Goal: Navigation & Orientation: Find specific page/section

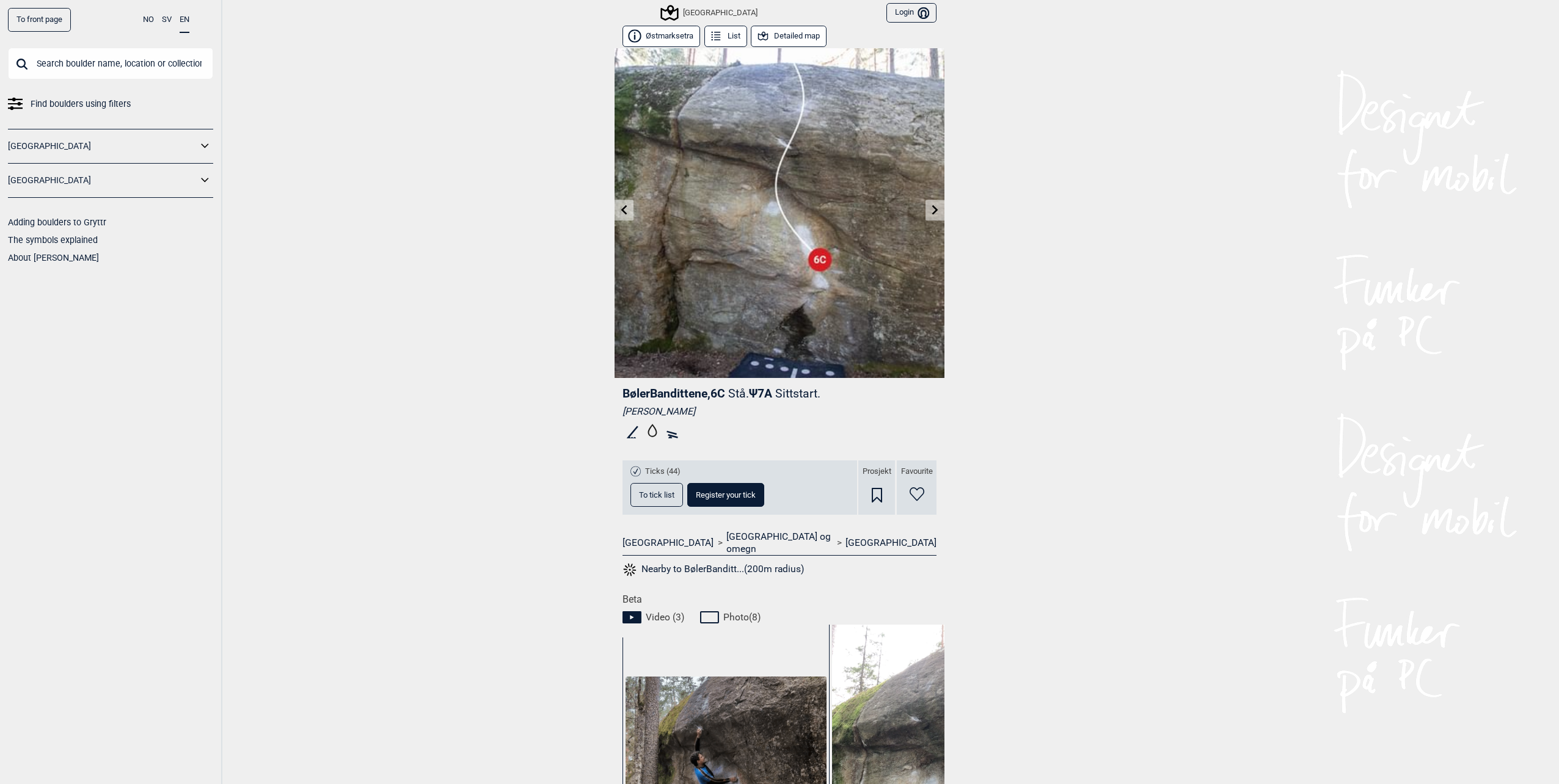
click at [930, 211] on icon at bounding box center [934, 209] width 9 height 9
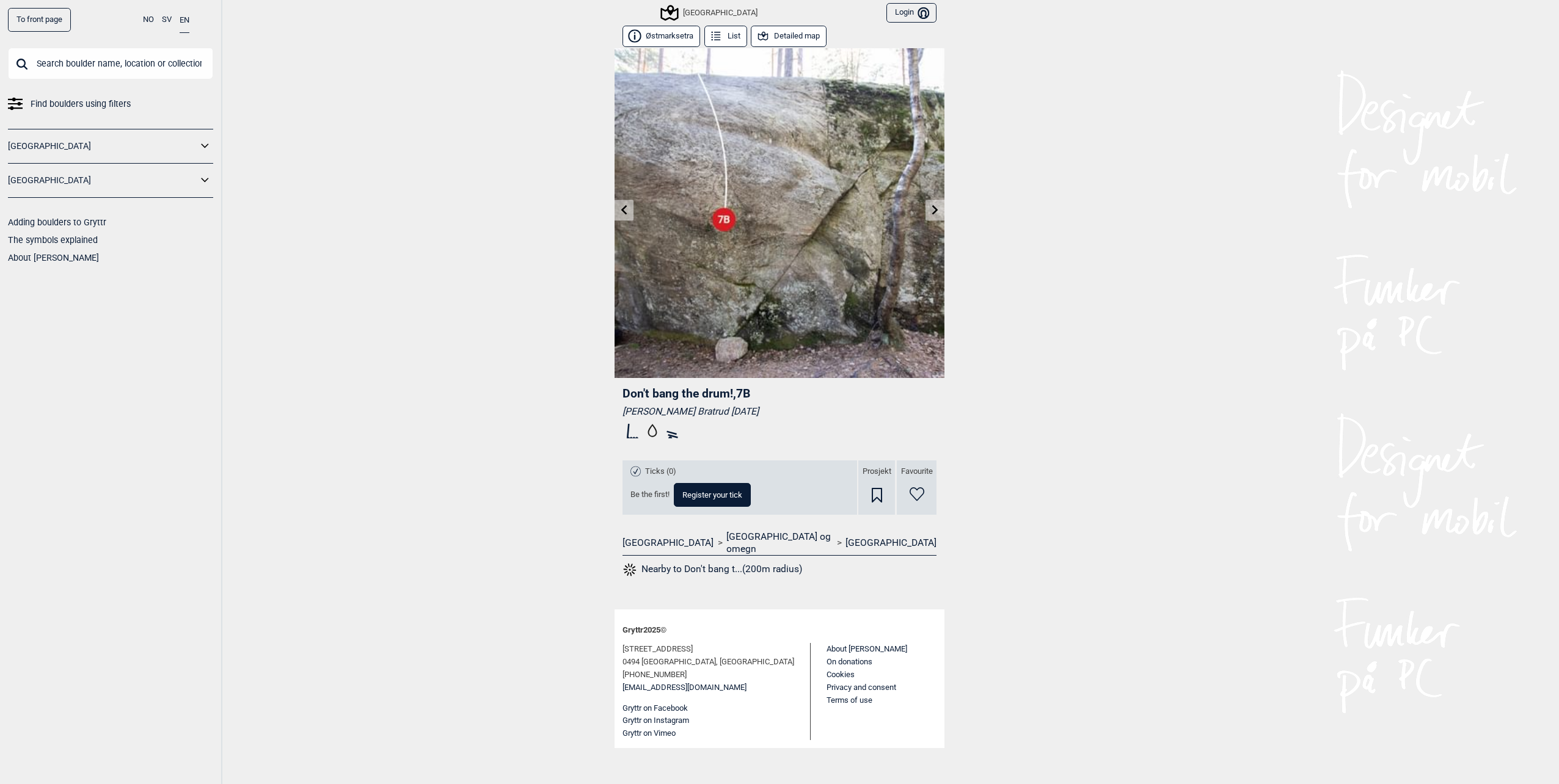
click at [926, 211] on link at bounding box center [935, 211] width 19 height 20
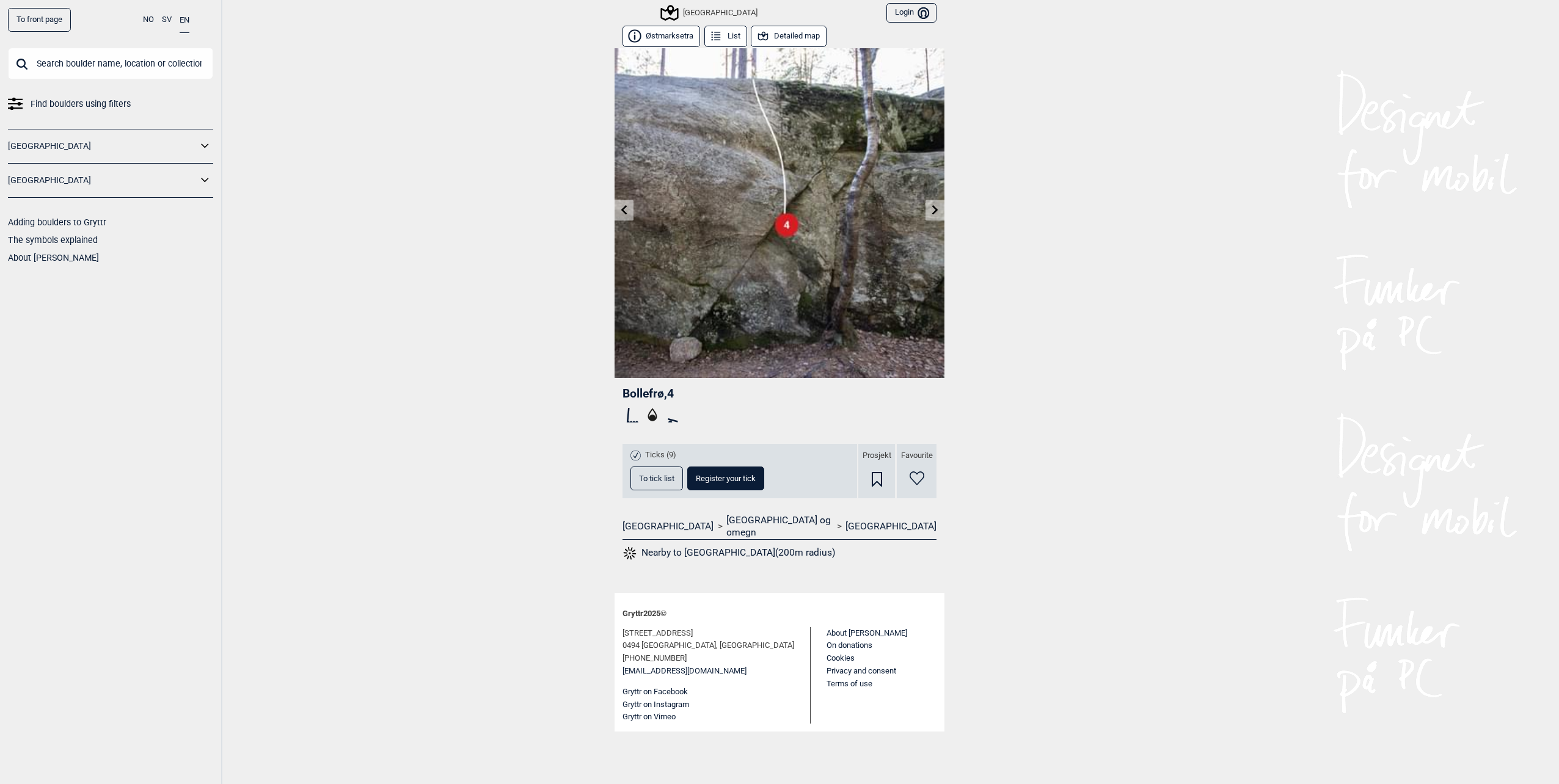
click at [926, 211] on link at bounding box center [935, 211] width 19 height 20
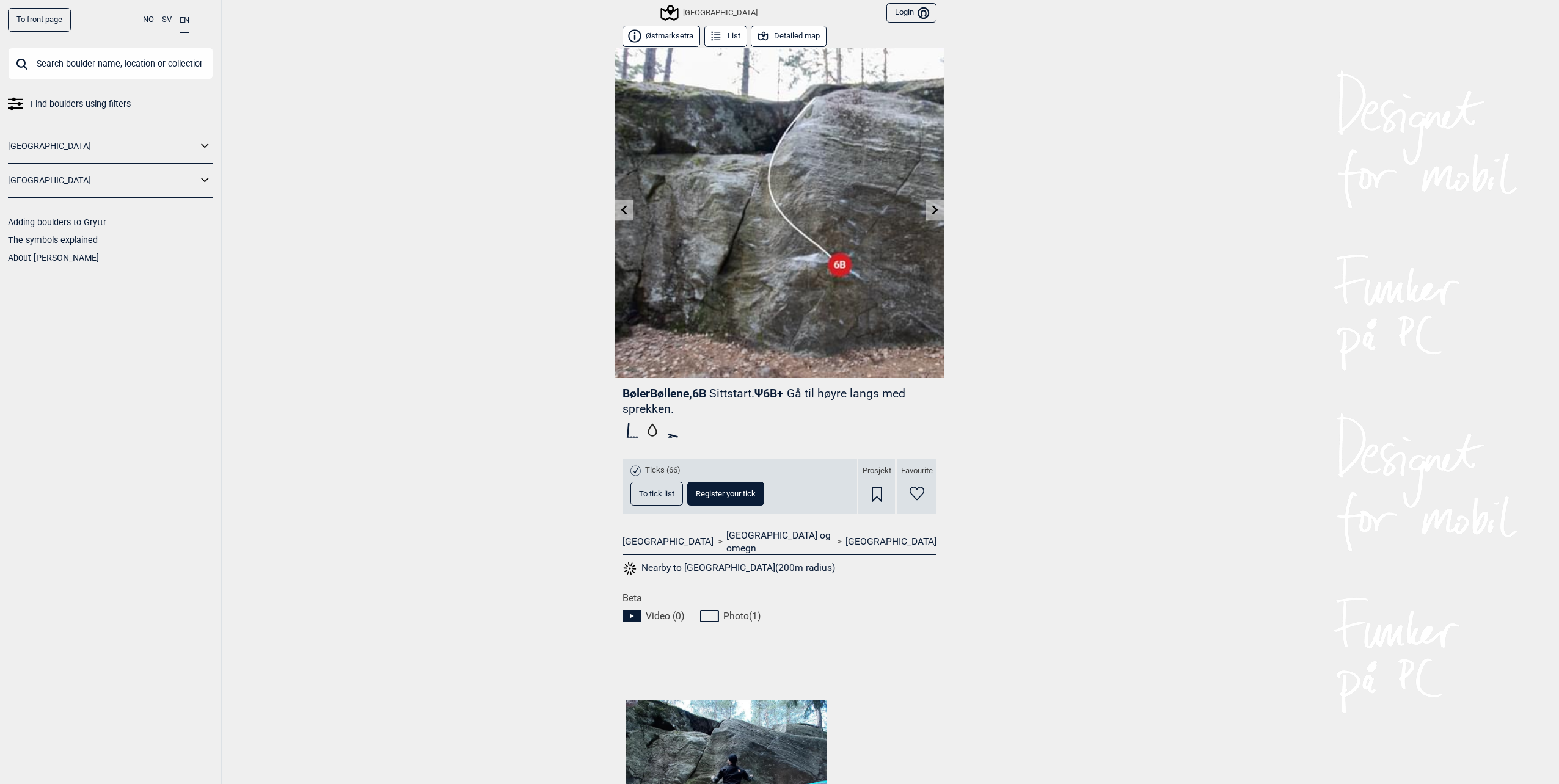
click at [930, 211] on icon at bounding box center [934, 209] width 9 height 9
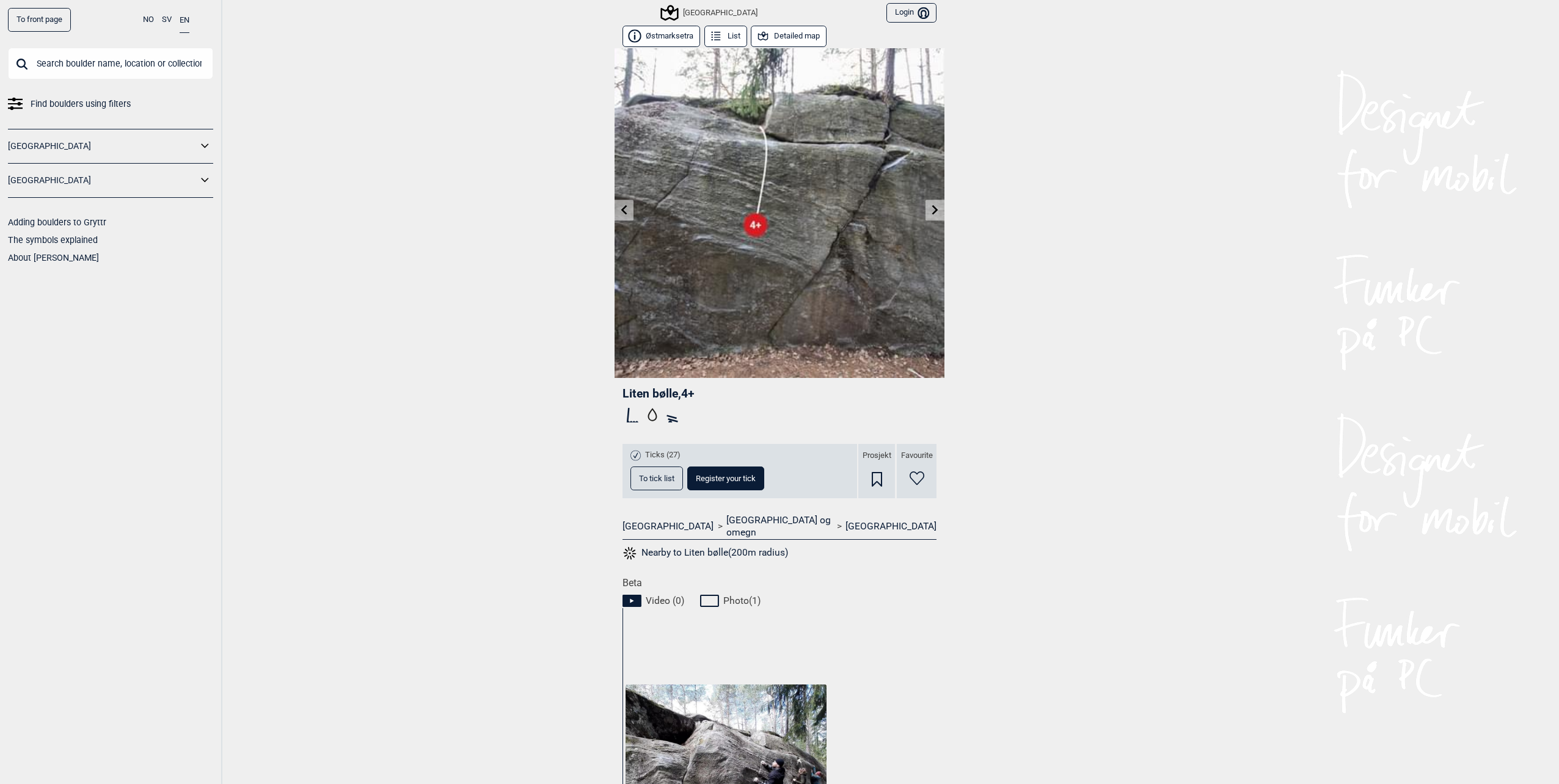
click at [930, 211] on icon at bounding box center [934, 209] width 9 height 9
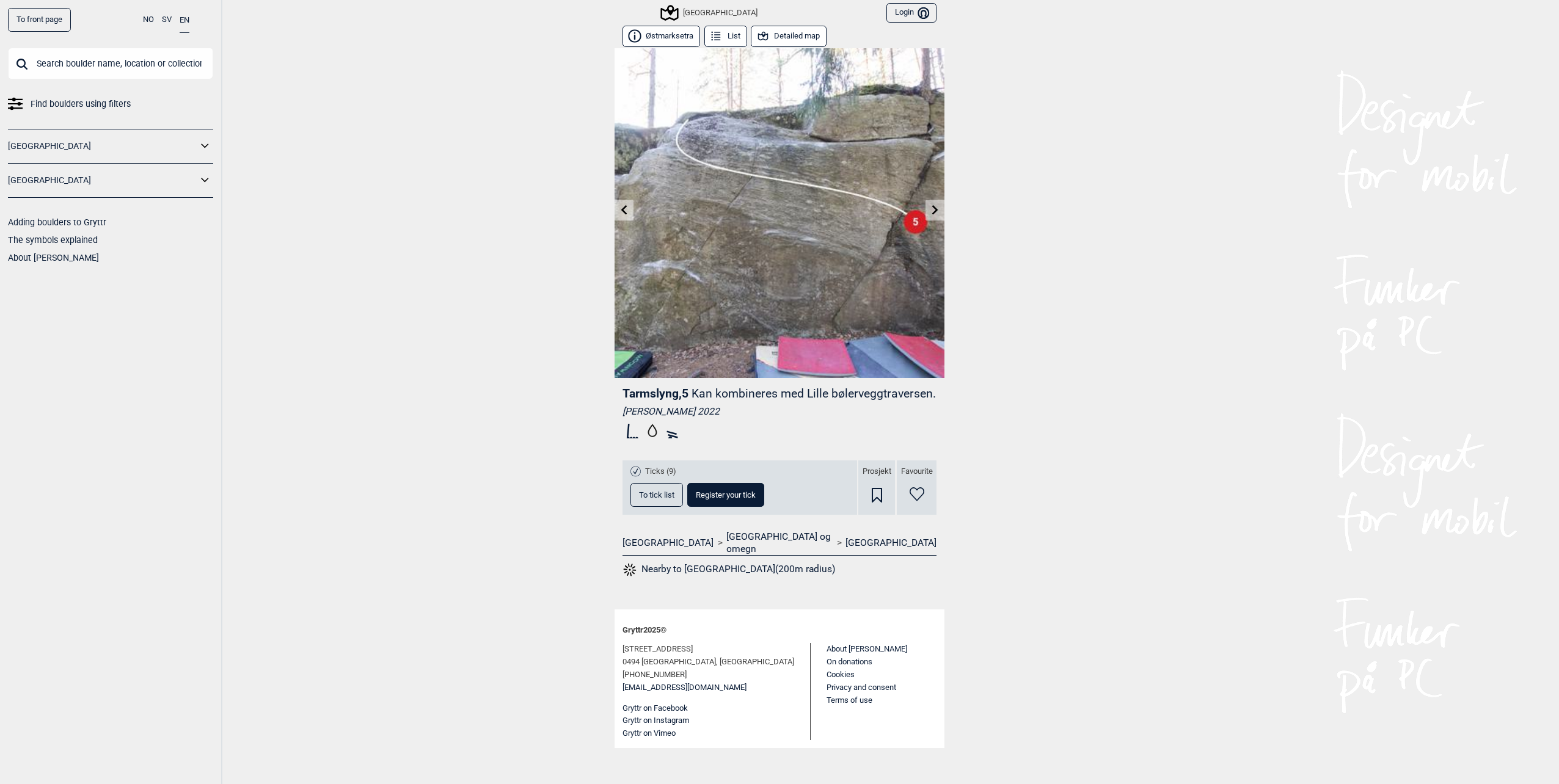
click at [926, 211] on link at bounding box center [935, 211] width 19 height 20
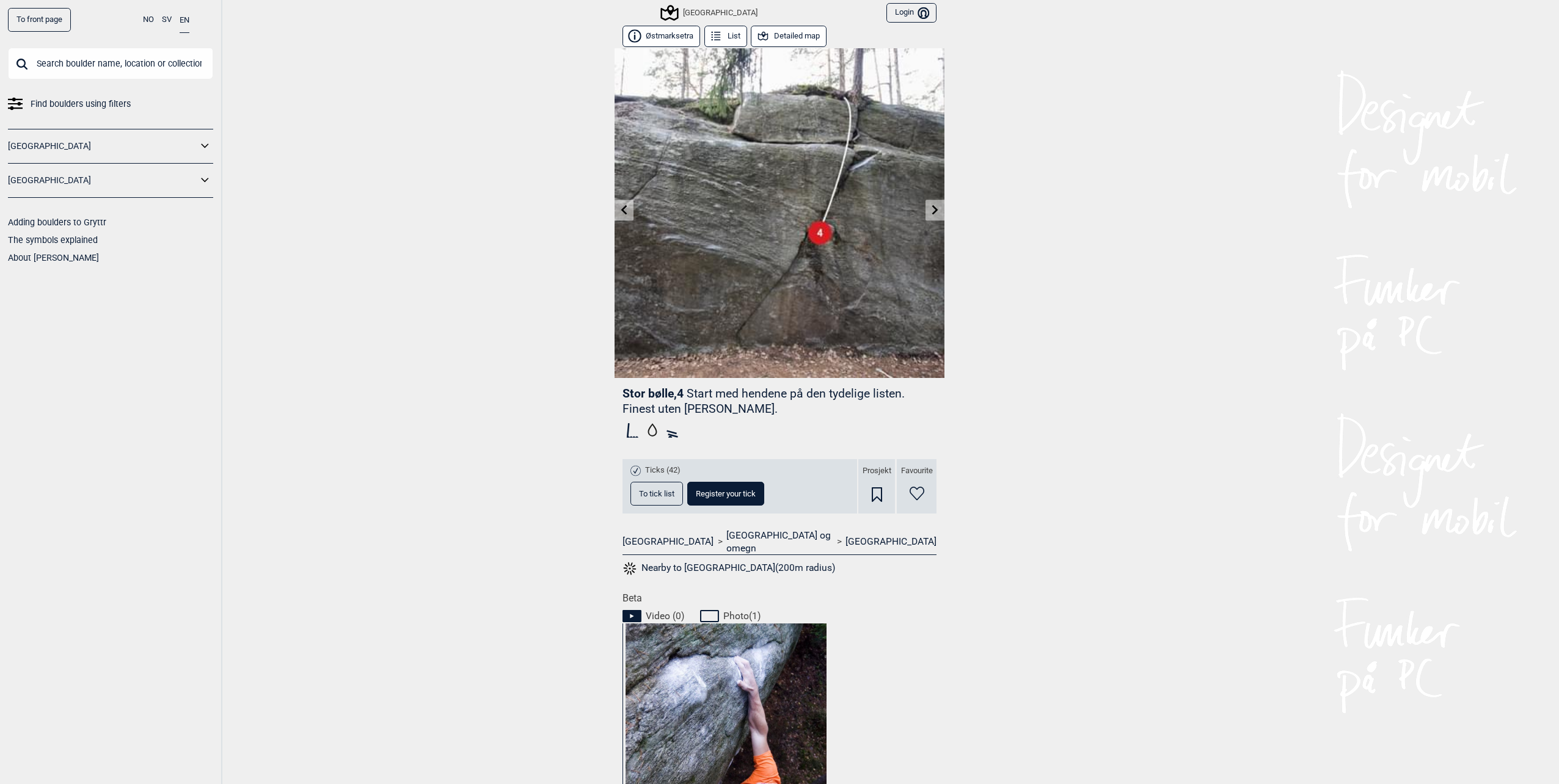
click at [930, 211] on icon at bounding box center [934, 209] width 9 height 9
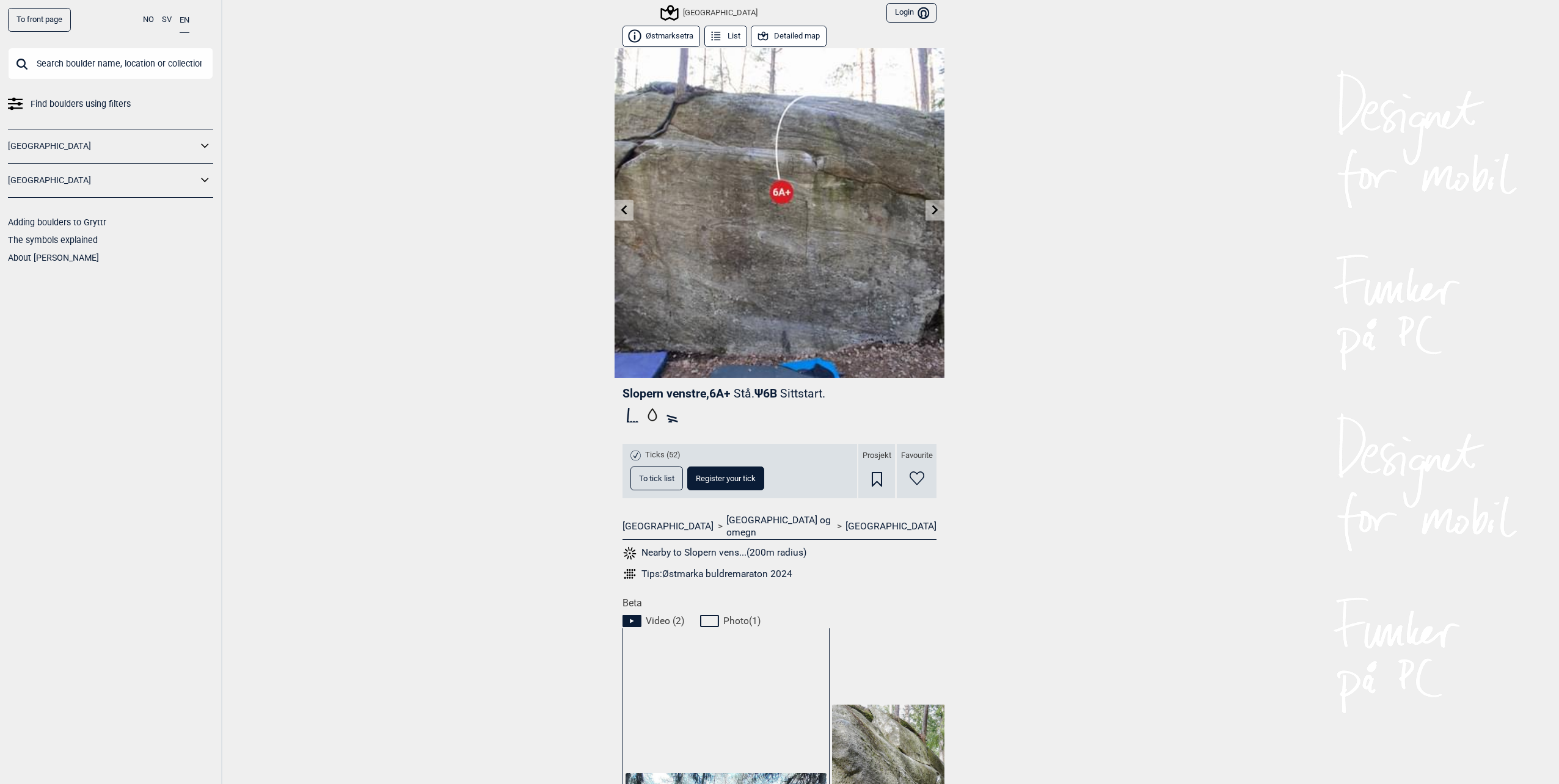
click at [930, 211] on icon at bounding box center [934, 209] width 9 height 9
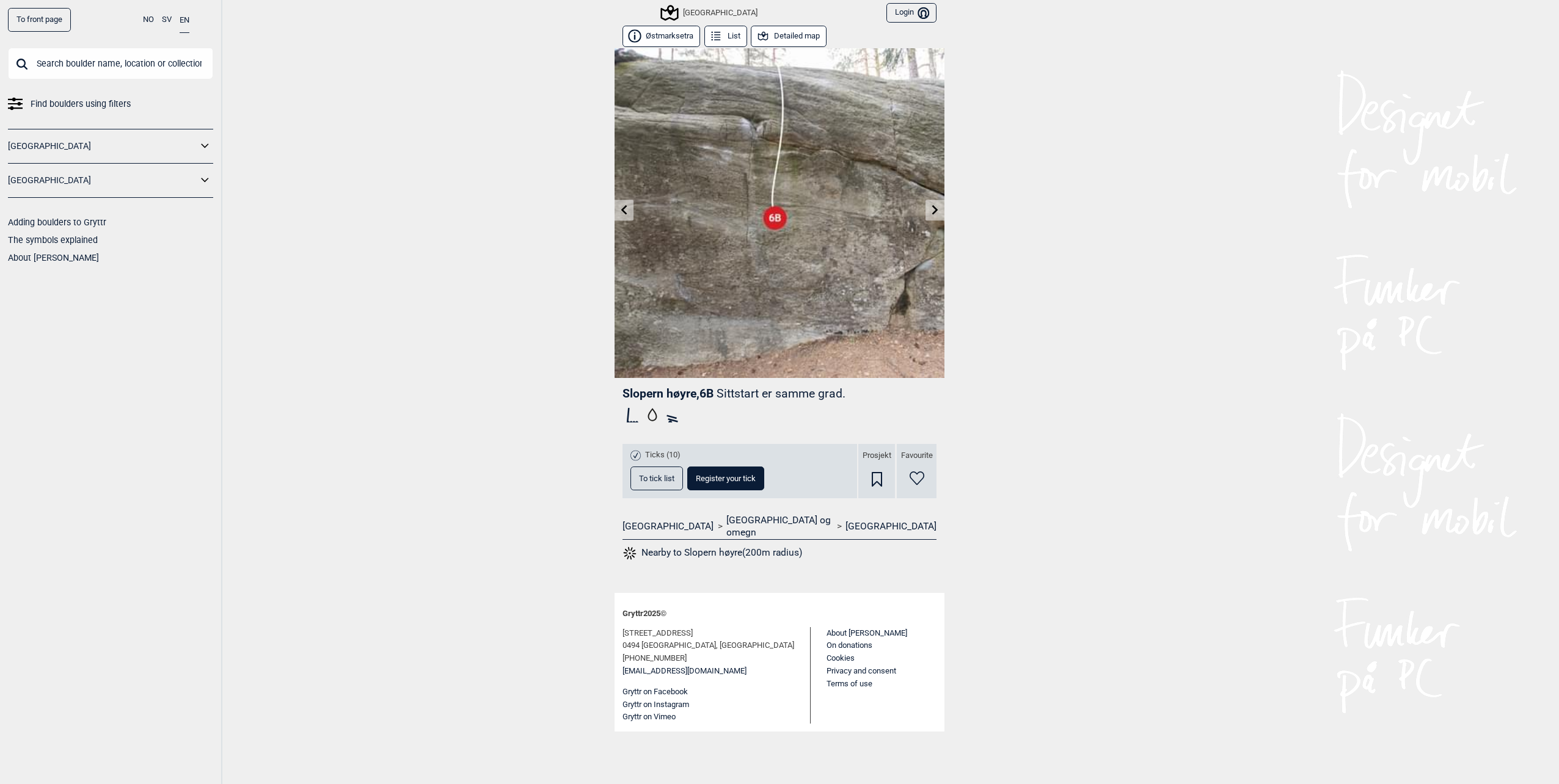
click at [926, 211] on link at bounding box center [935, 211] width 19 height 20
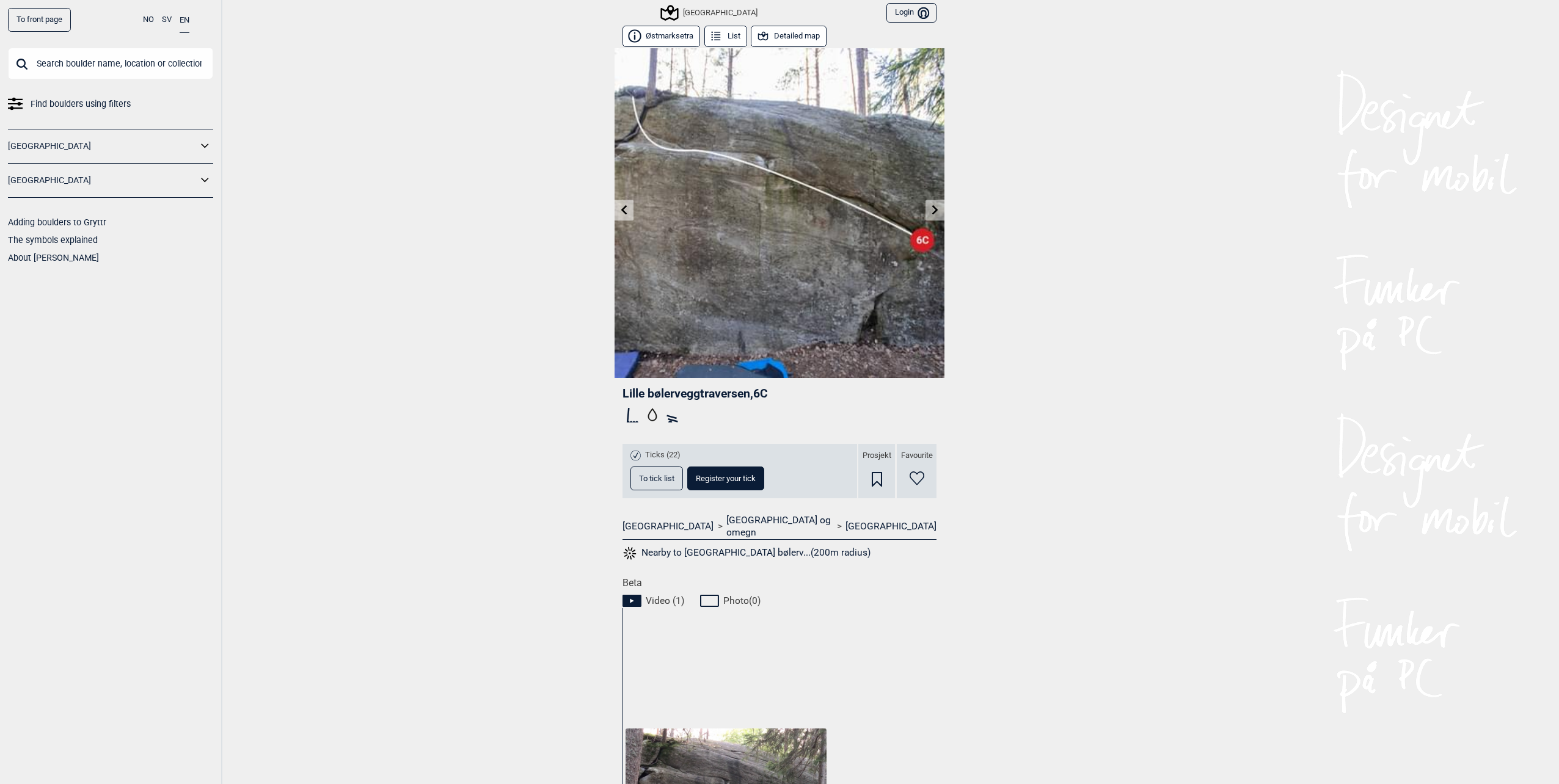
click at [930, 211] on icon at bounding box center [934, 209] width 9 height 9
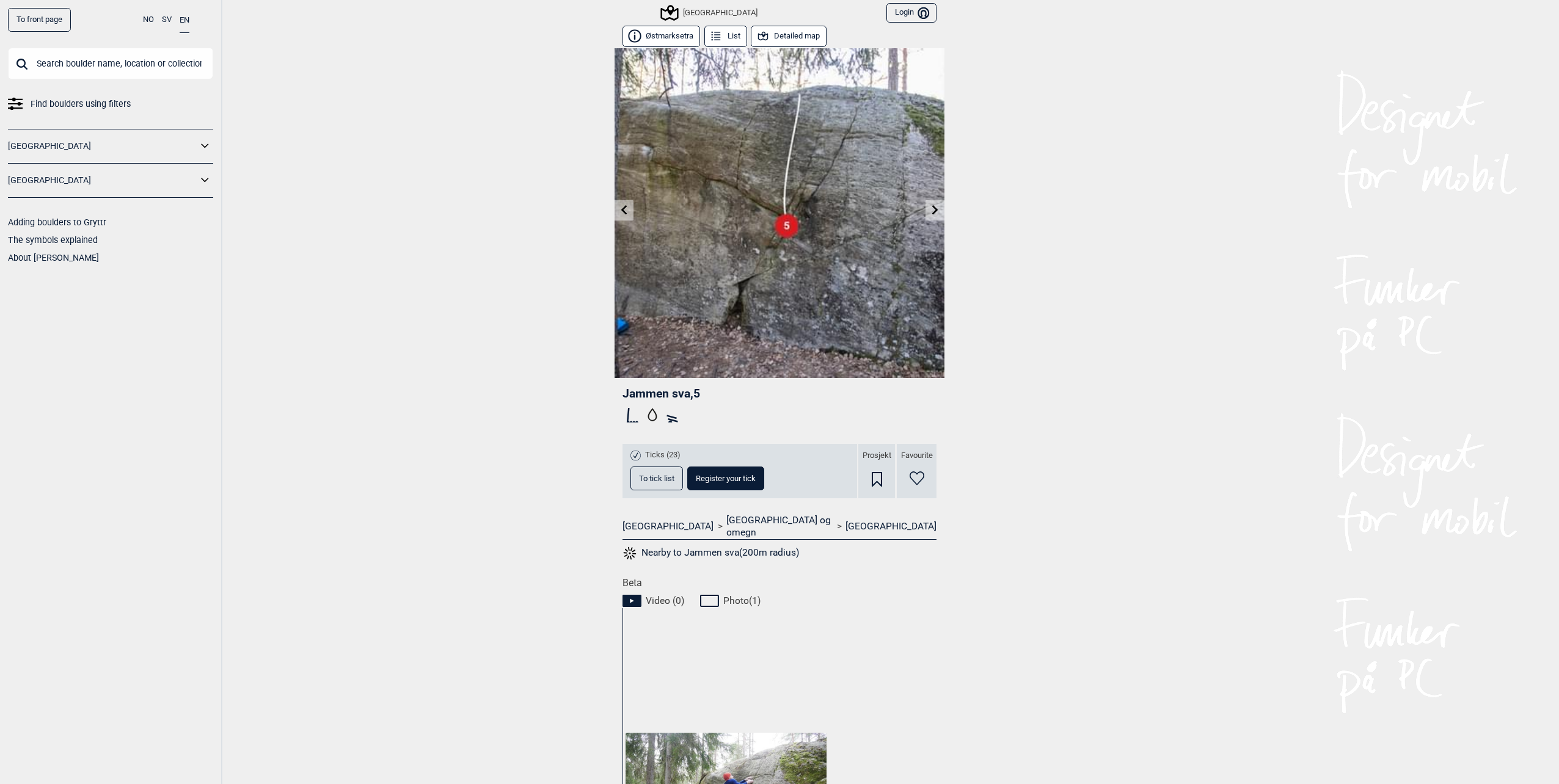
click at [930, 211] on icon at bounding box center [934, 209] width 9 height 9
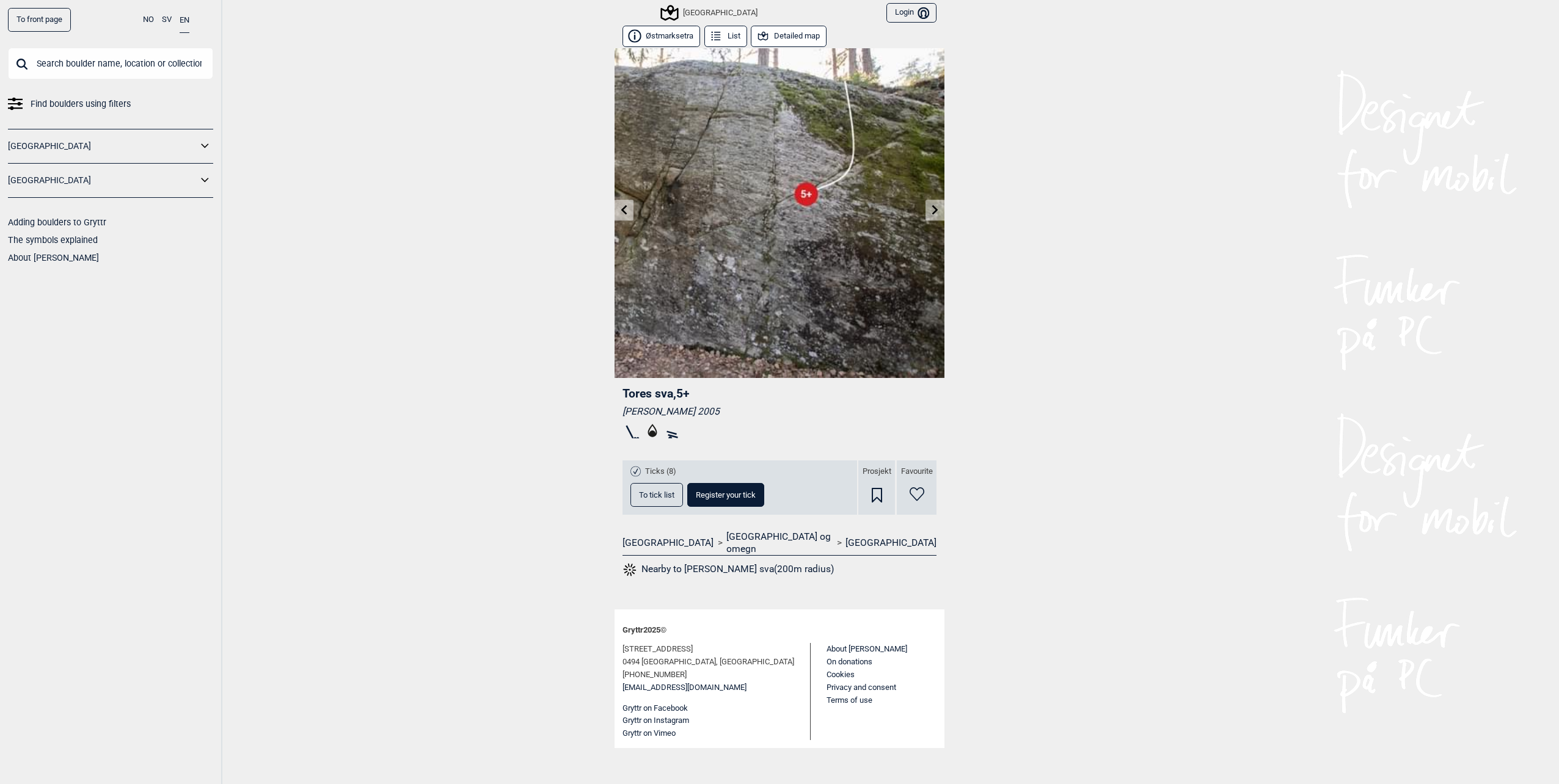
click at [926, 211] on link at bounding box center [935, 211] width 19 height 20
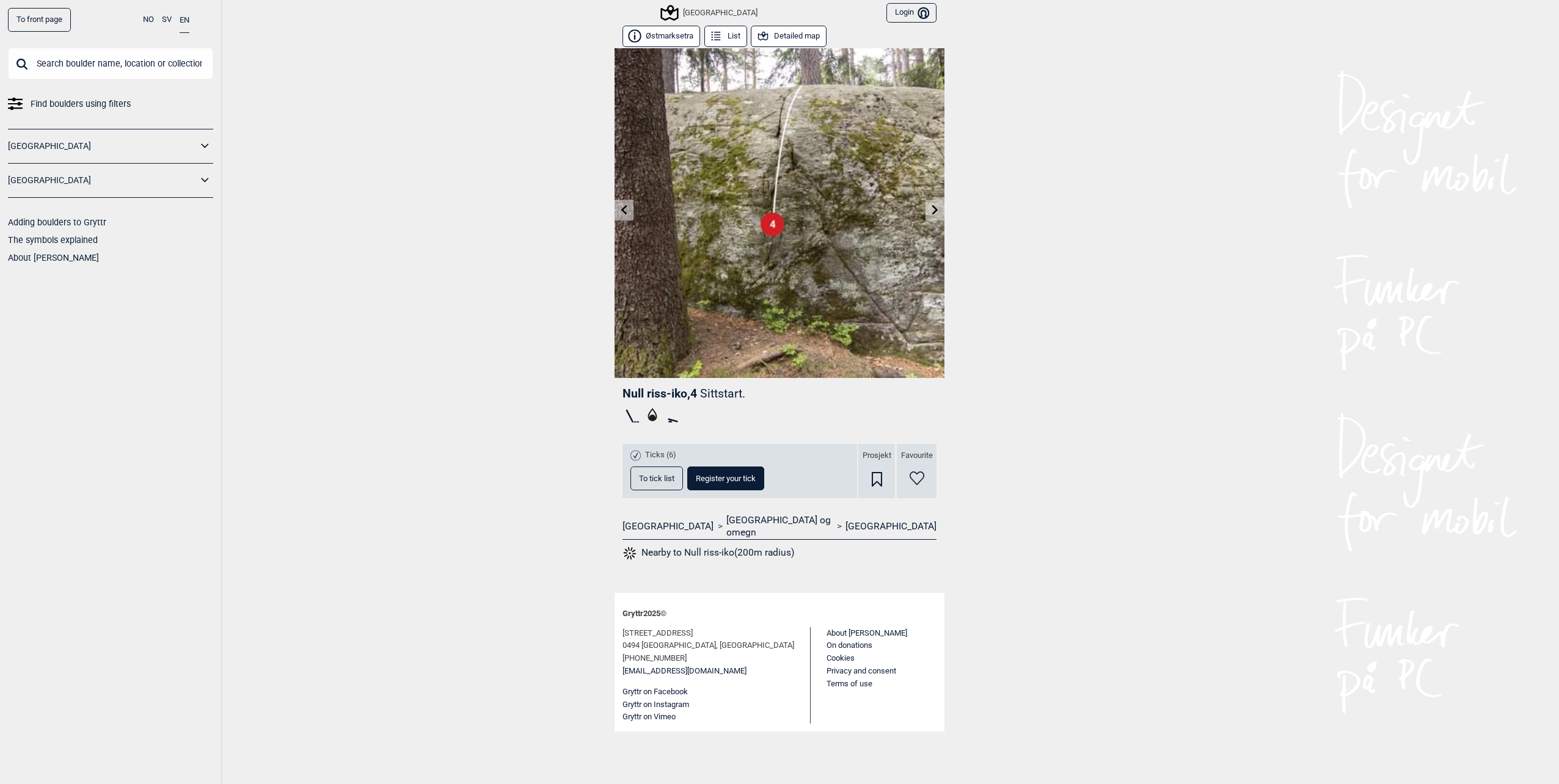
click at [926, 211] on link at bounding box center [935, 211] width 19 height 20
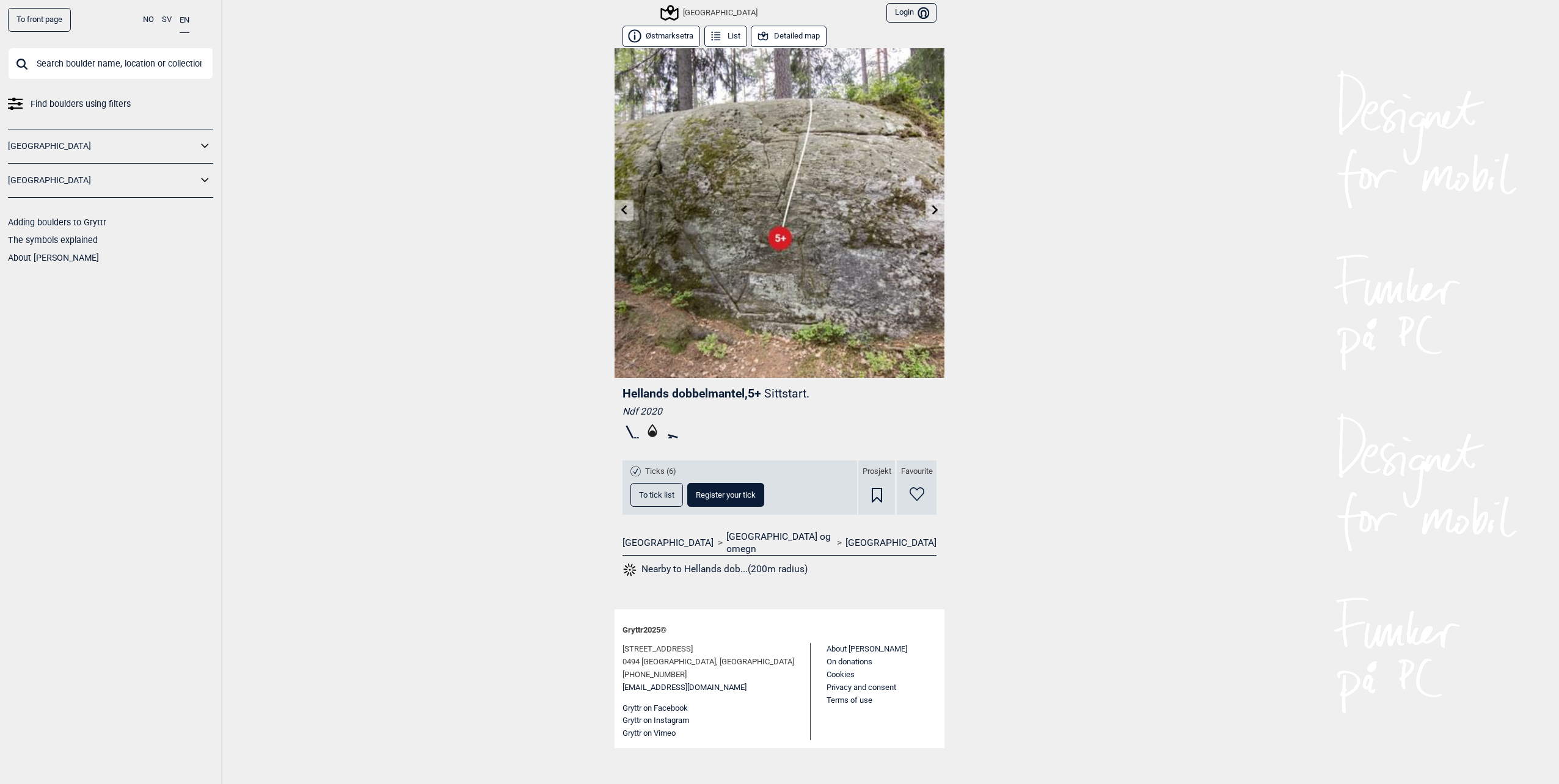
click at [926, 211] on link at bounding box center [935, 211] width 19 height 20
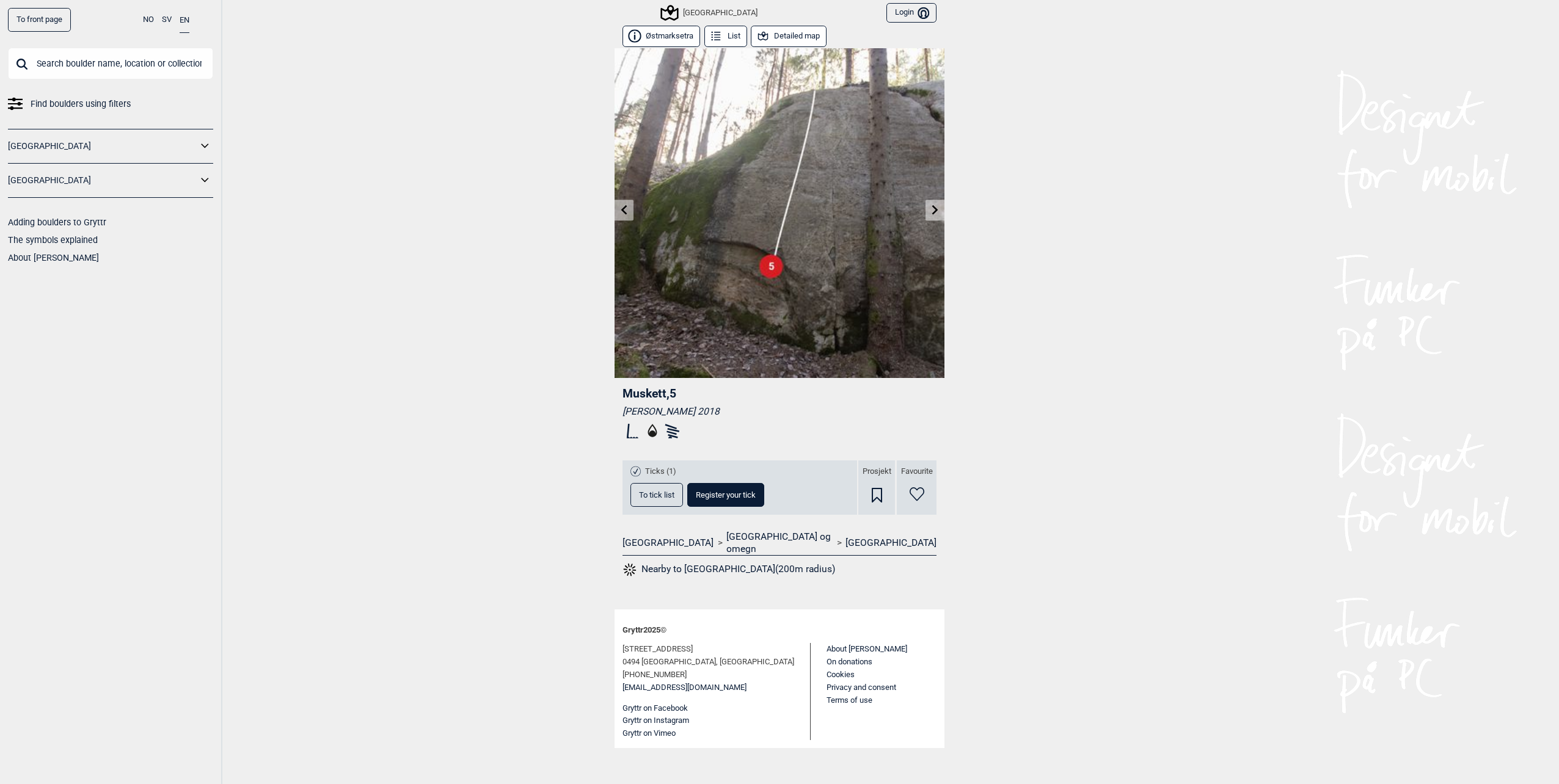
click at [926, 211] on link at bounding box center [935, 211] width 19 height 20
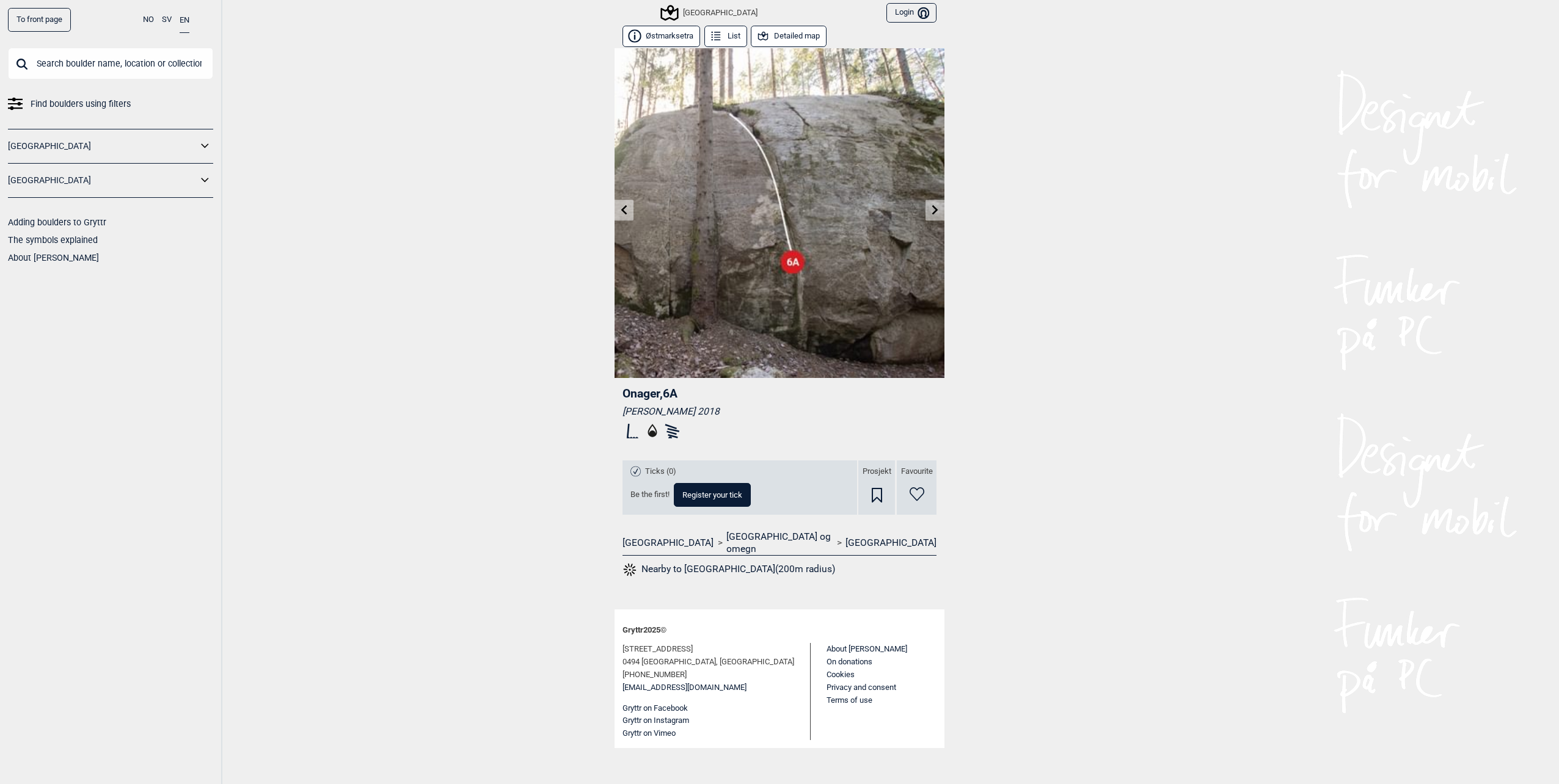
click at [926, 211] on link at bounding box center [935, 211] width 19 height 20
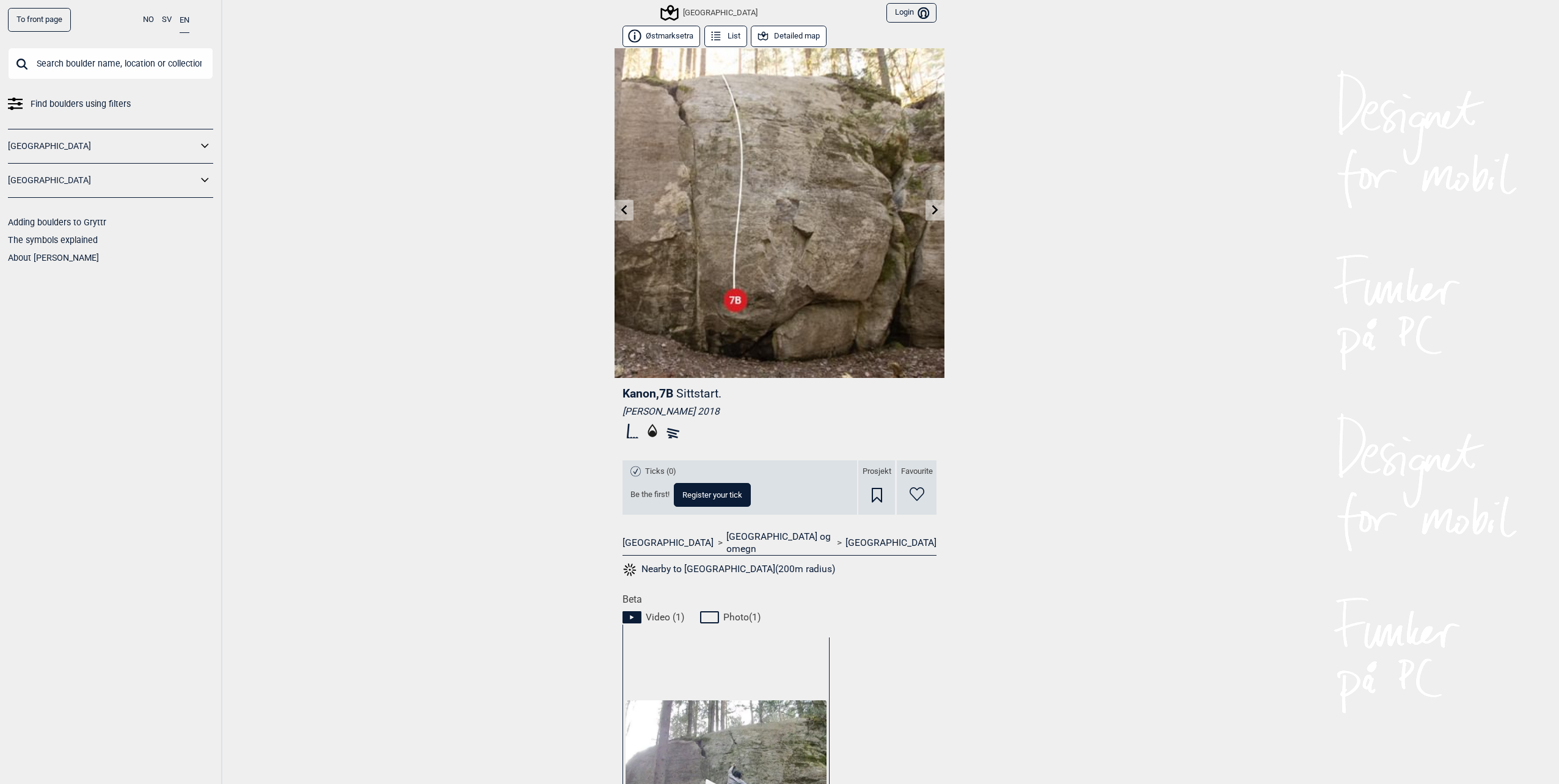
click at [932, 212] on icon at bounding box center [934, 209] width 6 height 9
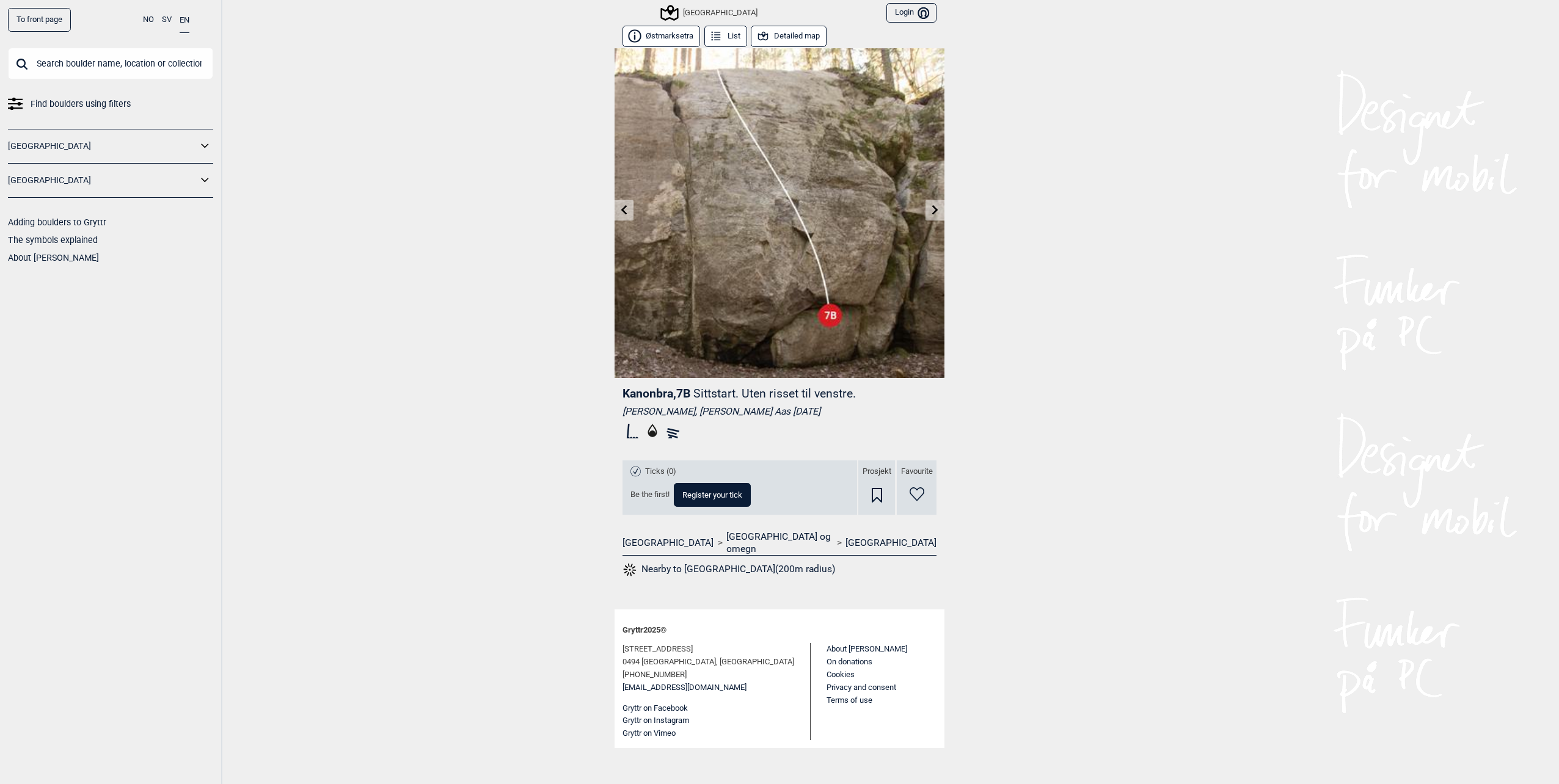
click at [931, 212] on icon at bounding box center [934, 209] width 9 height 9
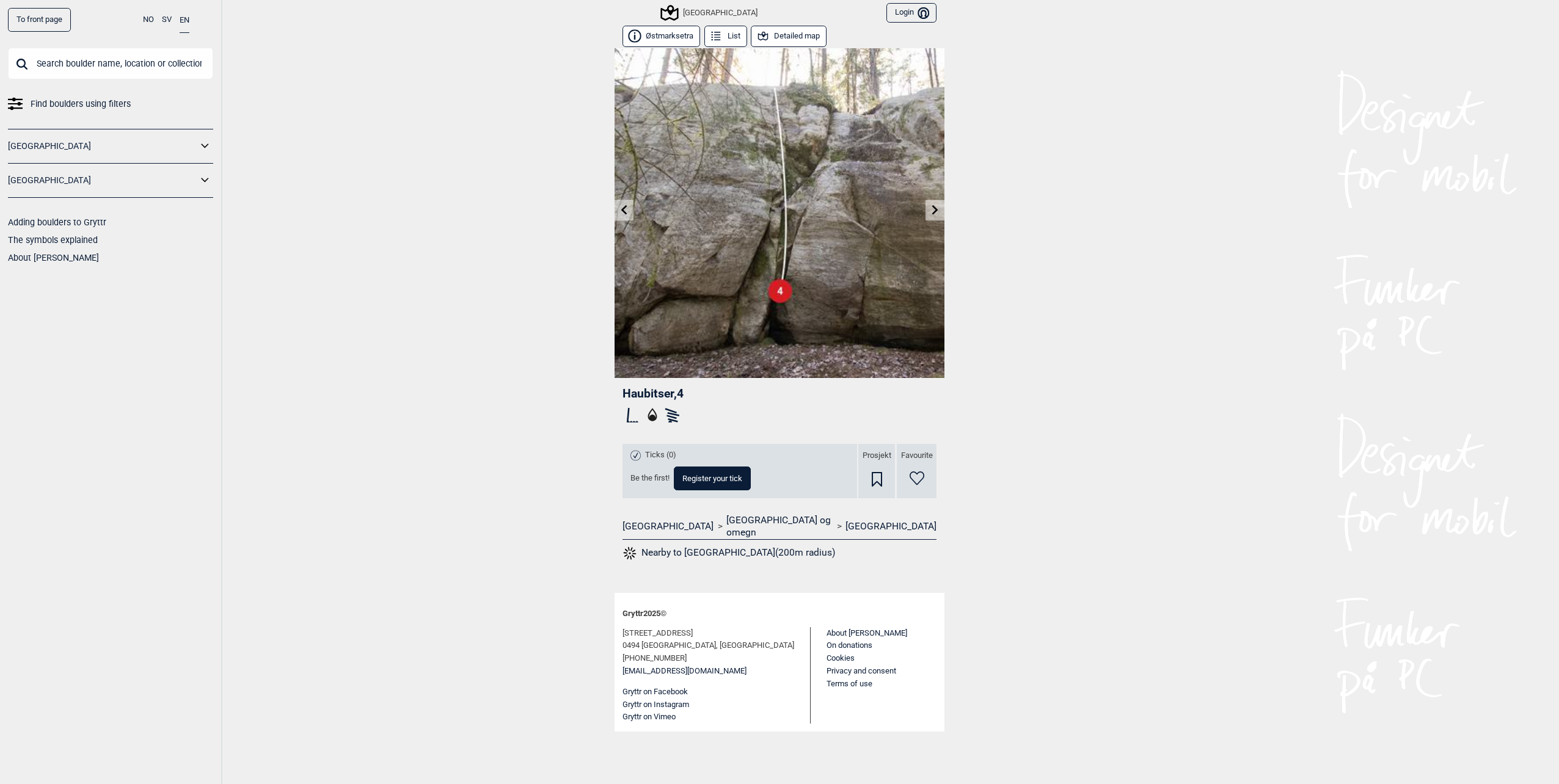
click at [931, 212] on icon at bounding box center [934, 209] width 9 height 9
